Goal: Task Accomplishment & Management: Use online tool/utility

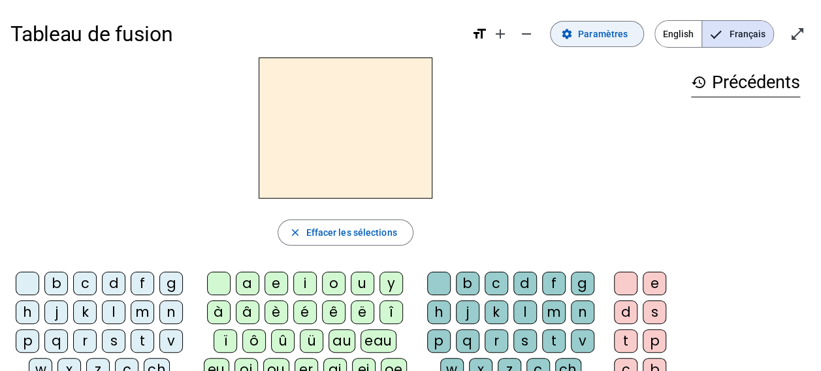
click at [597, 31] on span "Paramètres" at bounding box center [603, 34] width 50 height 16
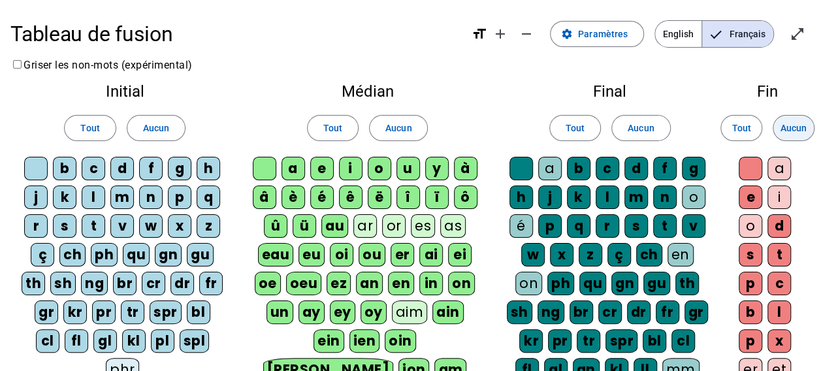
click at [794, 124] on span "Aucun" at bounding box center [793, 128] width 26 height 16
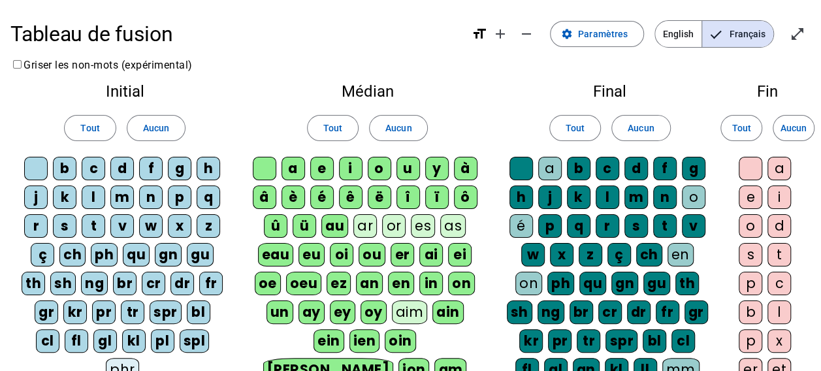
click at [46, 247] on div "ç" at bounding box center [43, 255] width 24 height 24
click at [157, 136] on span at bounding box center [155, 127] width 57 height 31
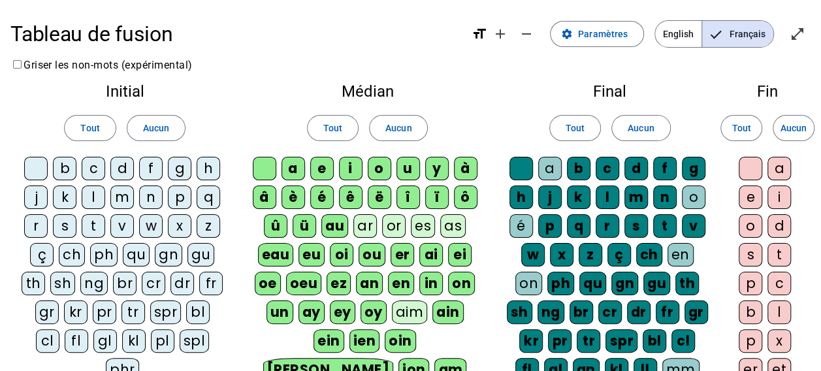
click at [62, 175] on div "b" at bounding box center [65, 169] width 24 height 24
click at [93, 170] on div "c" at bounding box center [94, 169] width 24 height 24
click at [127, 171] on div "d" at bounding box center [122, 169] width 24 height 24
click at [151, 172] on div "f" at bounding box center [151, 169] width 24 height 24
click at [178, 167] on div "g" at bounding box center [180, 169] width 24 height 24
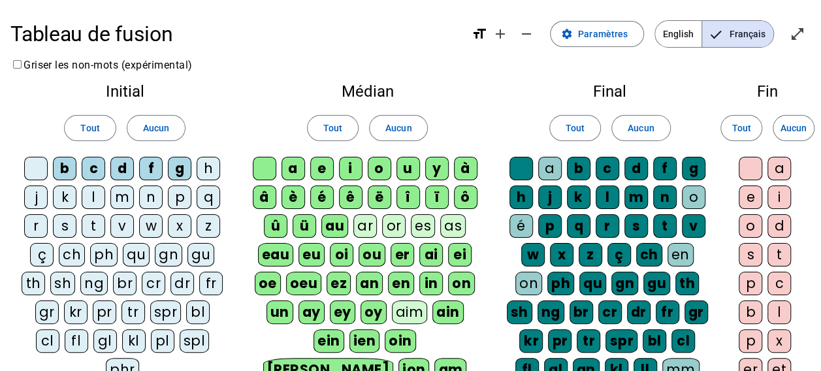
click at [208, 168] on div "h" at bounding box center [209, 169] width 24 height 24
click at [30, 193] on div "j" at bounding box center [36, 197] width 24 height 24
click at [76, 195] on div "k" at bounding box center [65, 197] width 24 height 24
click at [93, 196] on div "l" at bounding box center [94, 197] width 24 height 24
click at [119, 196] on div "m" at bounding box center [122, 197] width 24 height 24
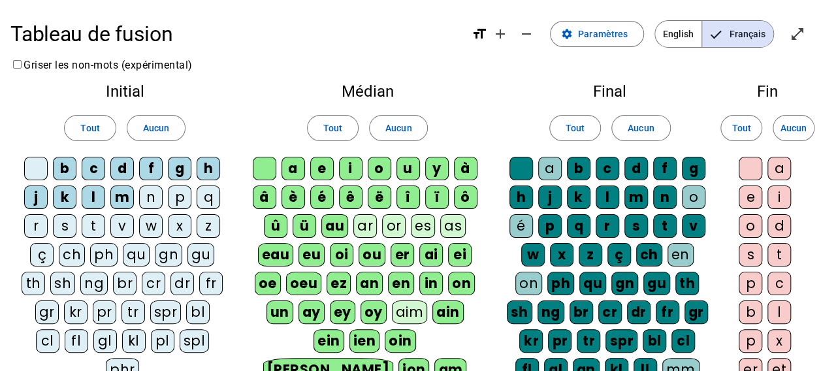
click at [153, 194] on div "n" at bounding box center [151, 197] width 24 height 24
click at [177, 196] on div "p" at bounding box center [180, 197] width 24 height 24
click at [205, 201] on div "q" at bounding box center [209, 197] width 24 height 24
click at [208, 213] on div "b c d f g h j k l m n p q r s t v w x z ç ch ph qu gn gu th sh ng br cr dr fr g…" at bounding box center [125, 272] width 208 height 230
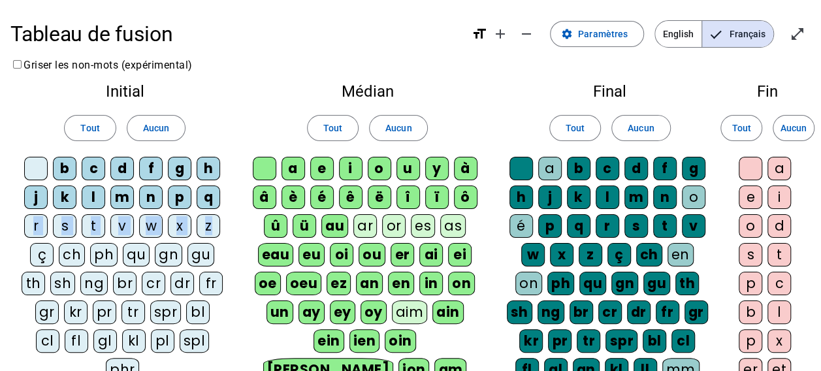
drag, startPoint x: 208, startPoint y: 213, endPoint x: 193, endPoint y: 223, distance: 17.4
click at [193, 223] on letter-bubble "x" at bounding box center [182, 228] width 29 height 29
click at [44, 219] on div "r" at bounding box center [36, 226] width 24 height 24
click at [69, 222] on div "s" at bounding box center [65, 226] width 24 height 24
click at [95, 227] on div "t" at bounding box center [94, 226] width 24 height 24
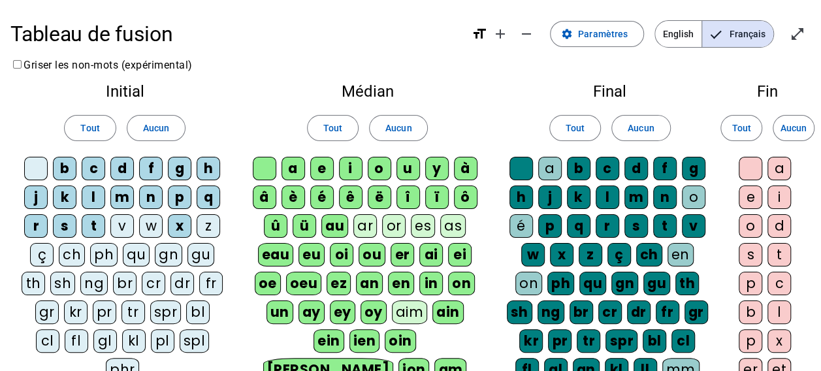
click at [115, 229] on div "v" at bounding box center [122, 226] width 24 height 24
click at [152, 225] on div "w" at bounding box center [151, 226] width 24 height 24
click at [206, 228] on div "z" at bounding box center [209, 226] width 24 height 24
click at [393, 137] on span at bounding box center [398, 127] width 57 height 31
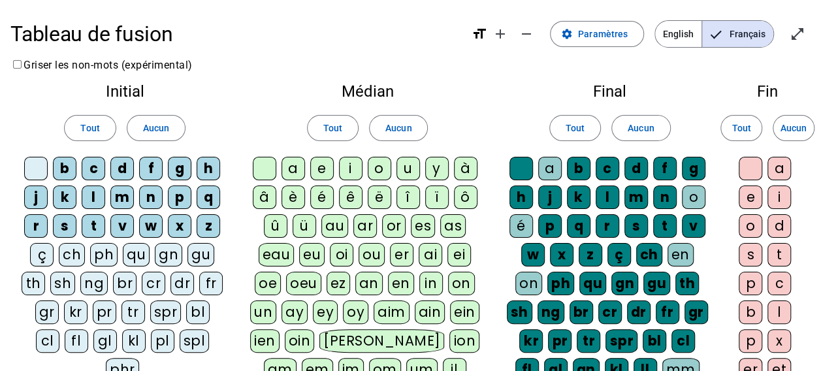
click at [380, 257] on div "ou" at bounding box center [371, 255] width 26 height 24
click at [298, 170] on div "a" at bounding box center [293, 169] width 24 height 24
click at [321, 171] on div "e" at bounding box center [322, 169] width 24 height 24
click at [351, 173] on div "i" at bounding box center [351, 169] width 24 height 24
click at [380, 174] on div "o" at bounding box center [380, 169] width 24 height 24
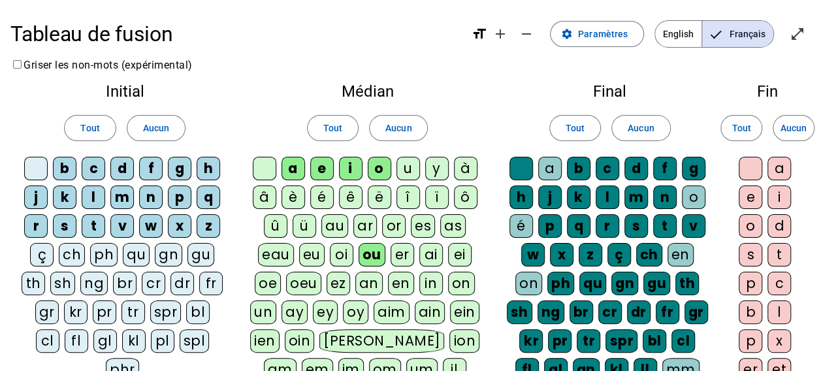
click at [403, 174] on div "u" at bounding box center [408, 169] width 24 height 24
click at [440, 168] on div "y" at bounding box center [437, 169] width 24 height 24
drag, startPoint x: 460, startPoint y: 168, endPoint x: 441, endPoint y: 174, distance: 19.6
click at [460, 169] on div "à" at bounding box center [466, 169] width 24 height 24
click at [269, 199] on div "â" at bounding box center [265, 197] width 24 height 24
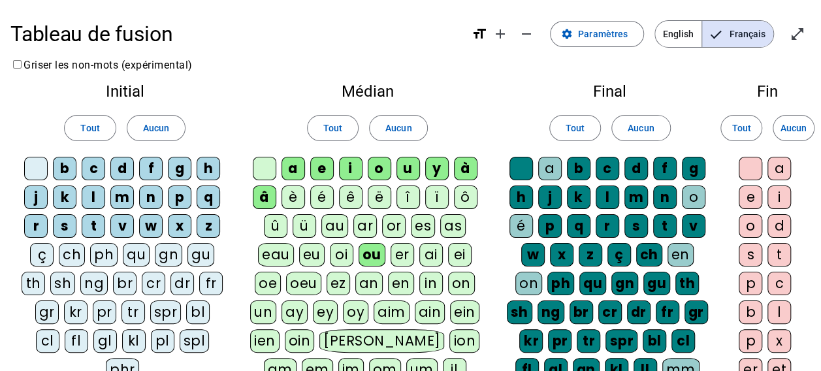
click at [291, 200] on div "è" at bounding box center [293, 197] width 24 height 24
click at [316, 201] on div "é" at bounding box center [322, 197] width 24 height 24
click at [345, 202] on div "ê" at bounding box center [351, 197] width 24 height 24
click at [381, 198] on div "ë" at bounding box center [380, 197] width 24 height 24
click at [409, 199] on div "î" at bounding box center [408, 197] width 24 height 24
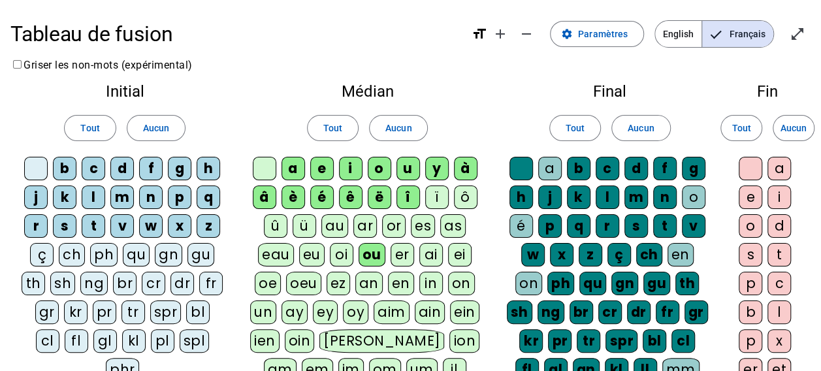
click at [420, 204] on letter-bubble "î" at bounding box center [410, 199] width 29 height 29
click at [434, 202] on div "ï" at bounding box center [437, 197] width 24 height 24
click at [407, 196] on div "î" at bounding box center [408, 197] width 24 height 24
drag, startPoint x: 407, startPoint y: 196, endPoint x: 464, endPoint y: 196, distance: 56.8
click at [464, 196] on div "ô" at bounding box center [466, 197] width 24 height 24
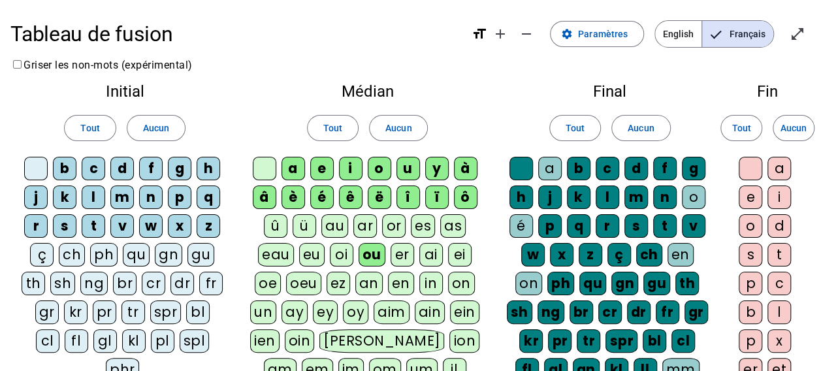
drag, startPoint x: 464, startPoint y: 196, endPoint x: 482, endPoint y: 240, distance: 47.4
click at [482, 240] on div "a e i o u y à â è é ê ë [PERSON_NAME] ô û ü au ar or es as eau eu oi ou er ai e…" at bounding box center [367, 300] width 234 height 287
click at [461, 205] on div "ô" at bounding box center [466, 197] width 24 height 24
click at [436, 196] on div "ï" at bounding box center [437, 197] width 24 height 24
click at [415, 196] on div "î" at bounding box center [408, 197] width 24 height 24
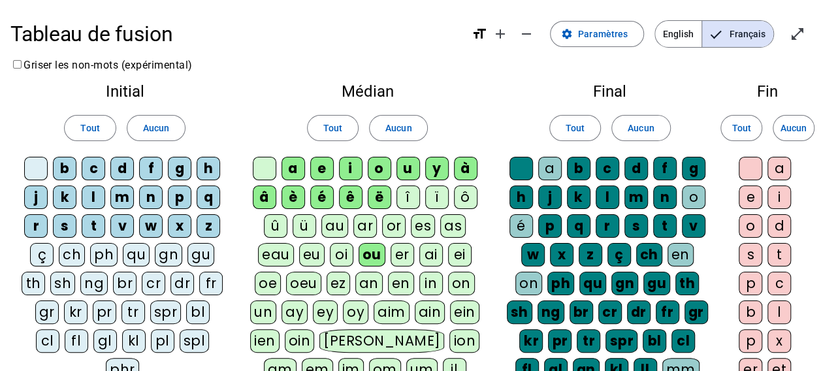
click at [385, 197] on div "ë" at bounding box center [380, 197] width 24 height 24
click at [356, 195] on div "ê" at bounding box center [351, 197] width 24 height 24
click at [298, 197] on div "è" at bounding box center [293, 197] width 24 height 24
click at [469, 276] on div "on" at bounding box center [461, 284] width 27 height 24
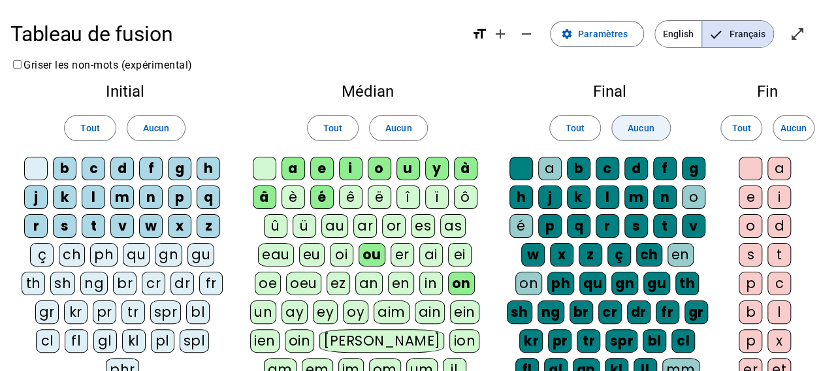
click at [635, 125] on span "Aucun" at bounding box center [640, 128] width 26 height 16
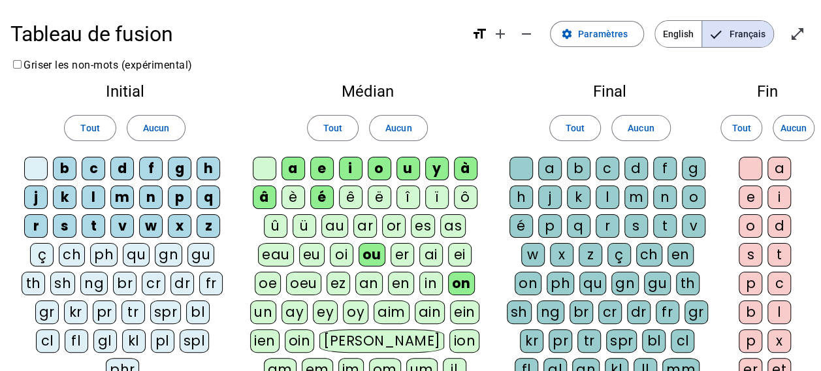
click at [747, 202] on div "e" at bounding box center [750, 197] width 24 height 24
click at [789, 130] on span "Aucun" at bounding box center [793, 128] width 26 height 16
click at [744, 190] on div "e" at bounding box center [750, 197] width 24 height 24
click at [776, 256] on div "t" at bounding box center [779, 255] width 24 height 24
click at [581, 130] on span "Tout" at bounding box center [574, 128] width 19 height 16
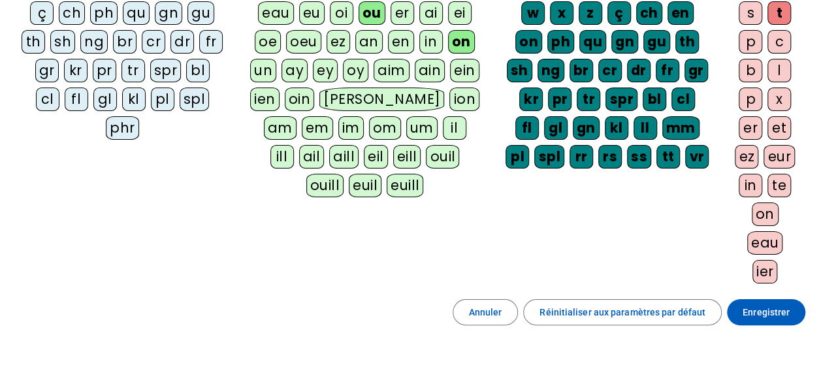
scroll to position [238, 0]
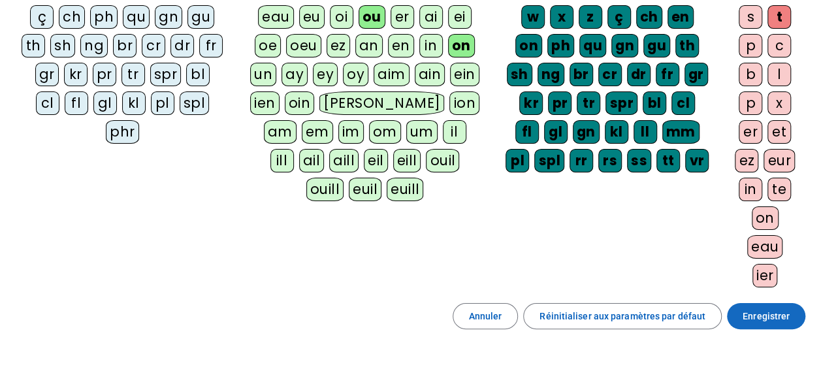
click at [755, 310] on span "Enregistrer" at bounding box center [765, 316] width 47 height 16
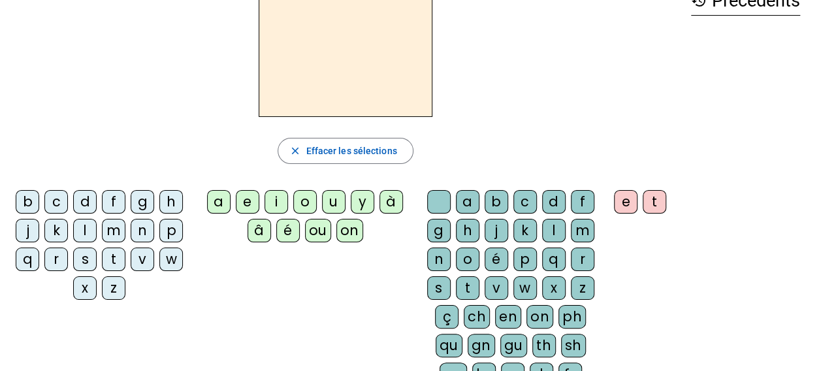
scroll to position [71, 0]
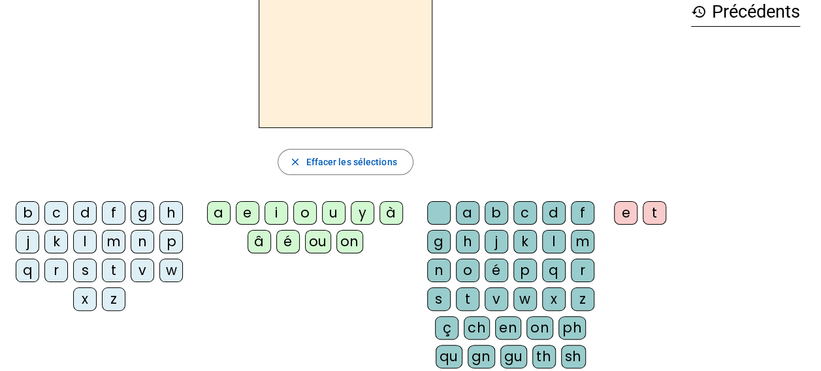
click at [414, 165] on div "close Effacer les sélections" at bounding box center [345, 162] width 670 height 26
click at [115, 265] on div "t" at bounding box center [114, 271] width 24 height 24
click at [217, 204] on div "a" at bounding box center [219, 213] width 24 height 24
click at [522, 211] on div "c" at bounding box center [525, 213] width 24 height 24
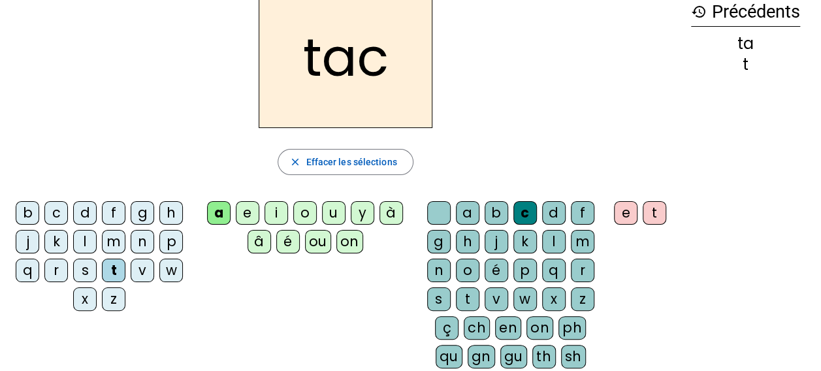
click at [428, 212] on div at bounding box center [439, 213] width 24 height 24
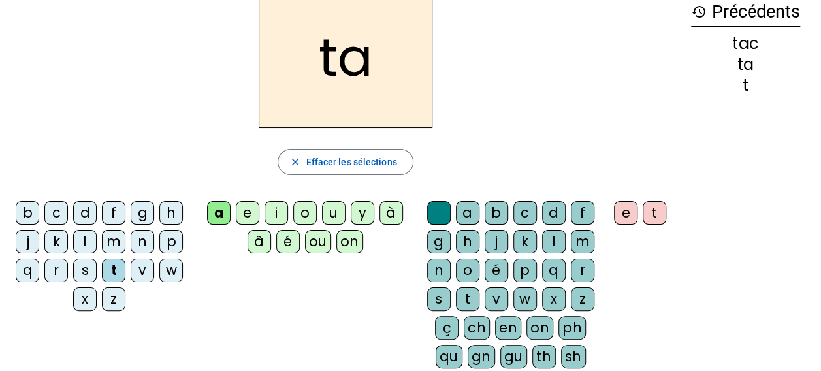
click at [242, 207] on div "e" at bounding box center [248, 213] width 24 height 24
click at [31, 232] on div "j" at bounding box center [28, 242] width 24 height 24
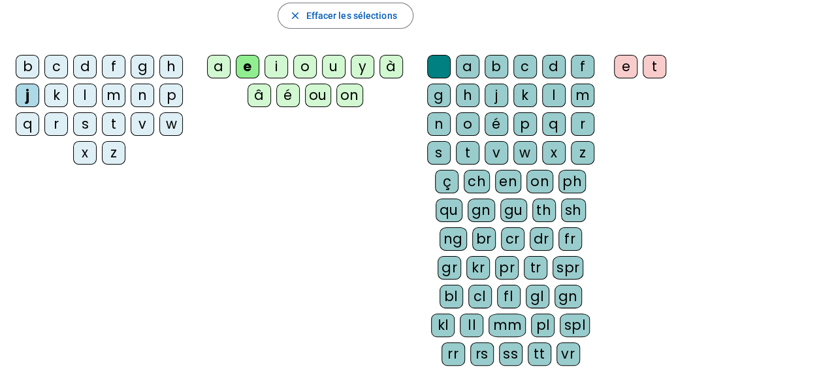
scroll to position [210, 0]
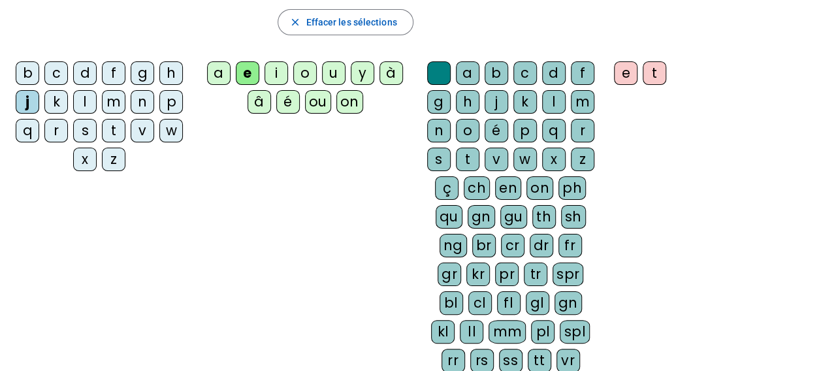
click at [82, 66] on div "d" at bounding box center [85, 73] width 24 height 24
click at [30, 91] on div "j" at bounding box center [28, 102] width 24 height 24
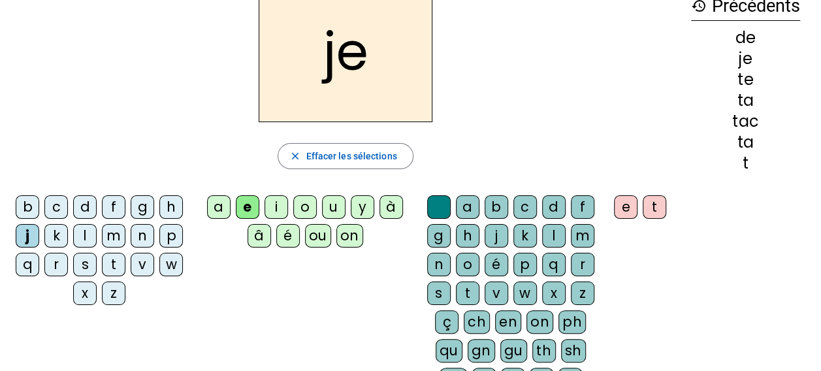
scroll to position [75, 0]
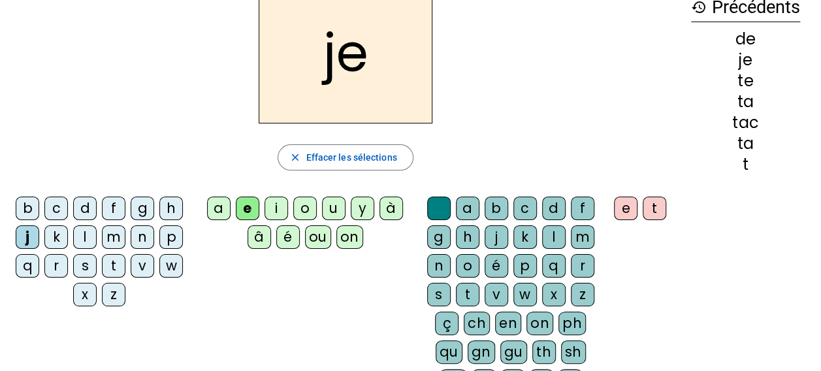
click at [115, 255] on div "t" at bounding box center [114, 266] width 24 height 24
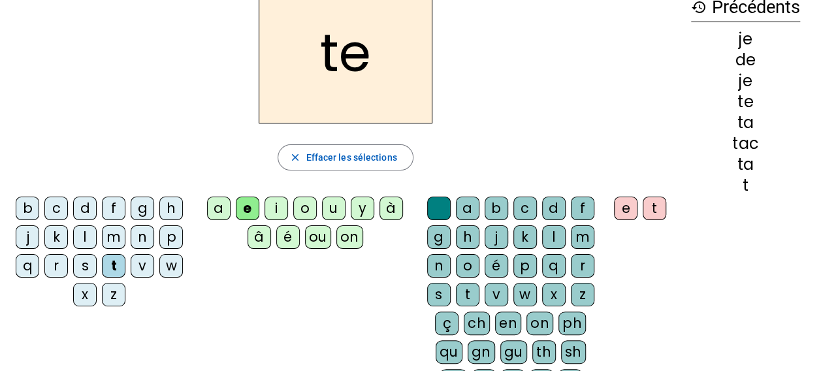
click at [80, 205] on div "d" at bounding box center [85, 209] width 24 height 24
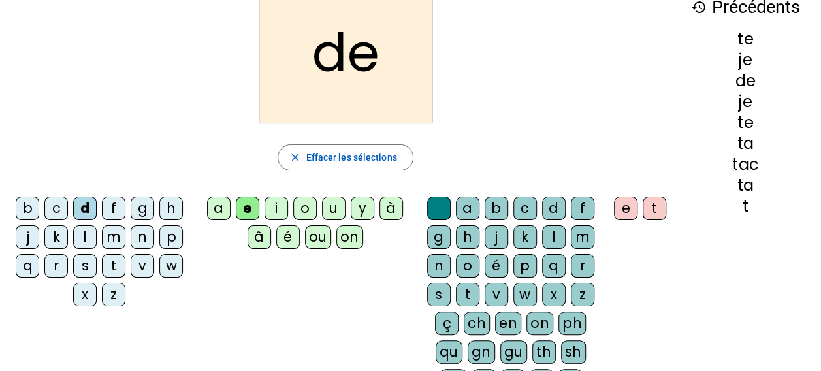
click at [116, 232] on div "m" at bounding box center [114, 237] width 24 height 24
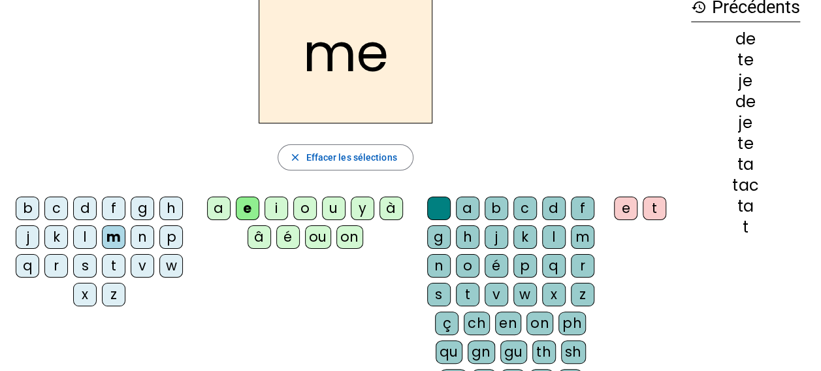
click at [246, 208] on div "e" at bounding box center [248, 209] width 24 height 24
click at [216, 200] on div "a" at bounding box center [219, 209] width 24 height 24
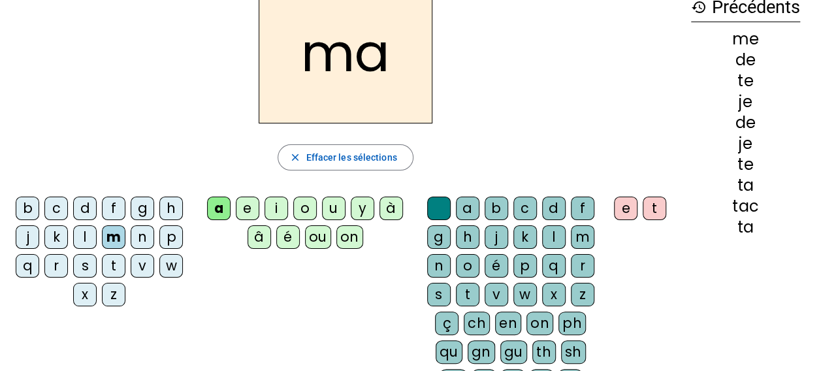
click at [441, 204] on div at bounding box center [439, 209] width 24 height 24
click at [83, 229] on div "l" at bounding box center [85, 237] width 24 height 24
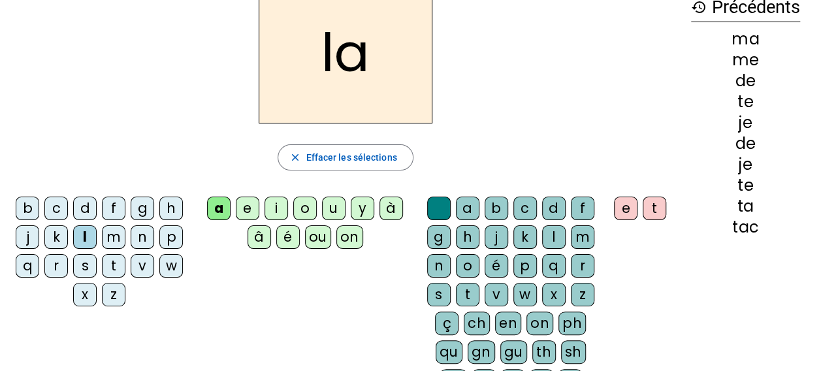
click at [521, 198] on div "c" at bounding box center [525, 209] width 24 height 24
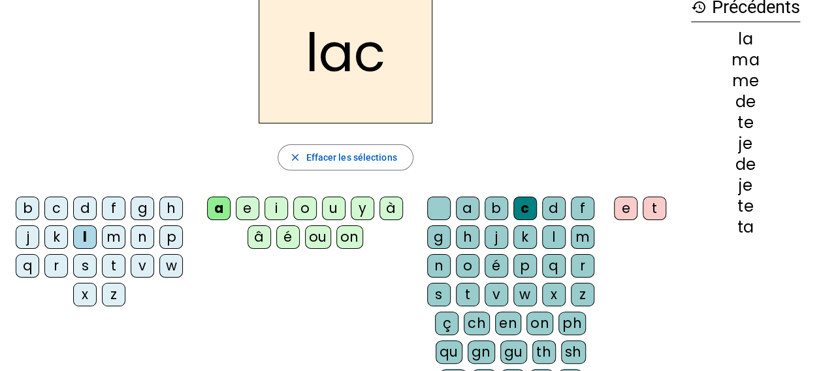
click at [431, 201] on div at bounding box center [439, 209] width 24 height 24
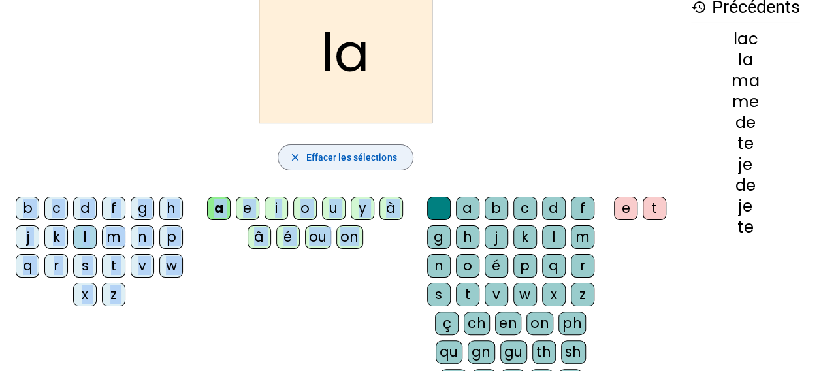
drag, startPoint x: 431, startPoint y: 201, endPoint x: 368, endPoint y: 145, distance: 84.2
click at [368, 145] on div "la close Effacer les sélections b c d f g h j k l m n p q r s t v w x z a e i o…" at bounding box center [345, 249] width 670 height 535
click at [368, 145] on span "button" at bounding box center [345, 157] width 134 height 31
